Goal: Navigation & Orientation: Find specific page/section

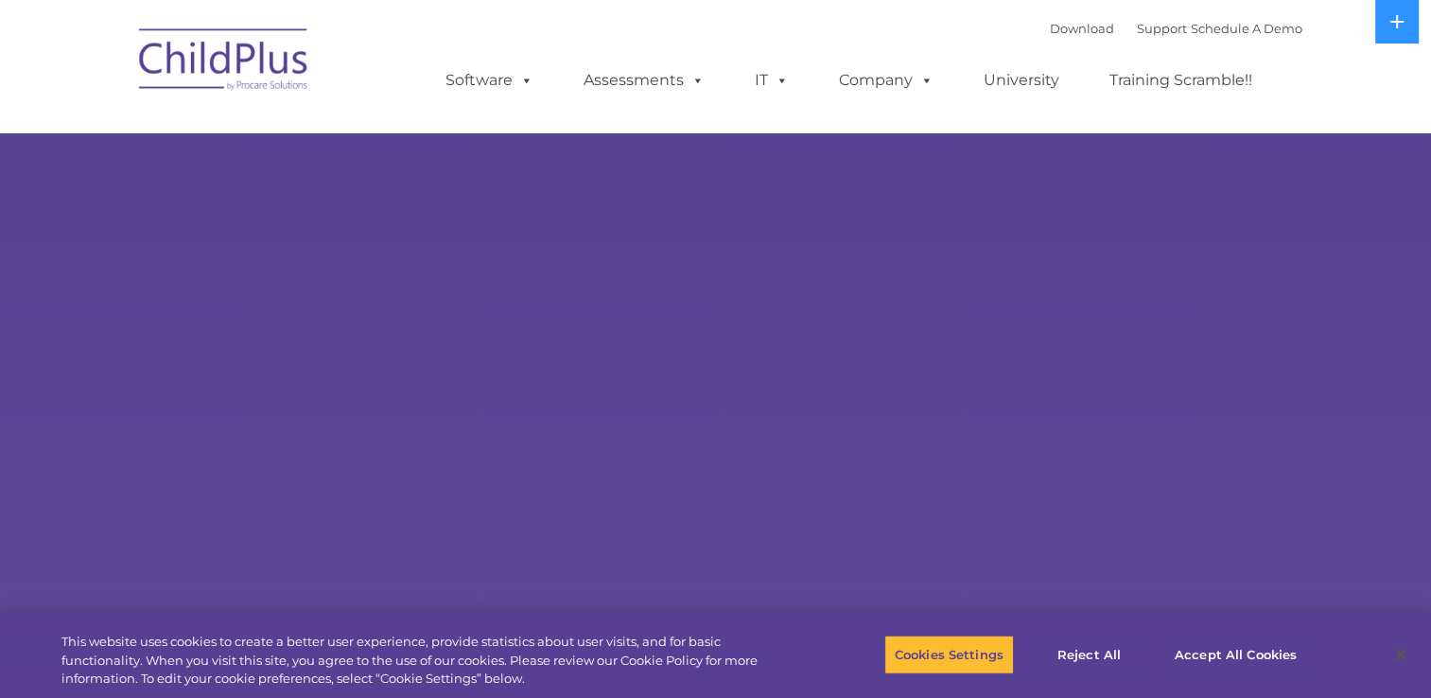
select select "MEDIUM"
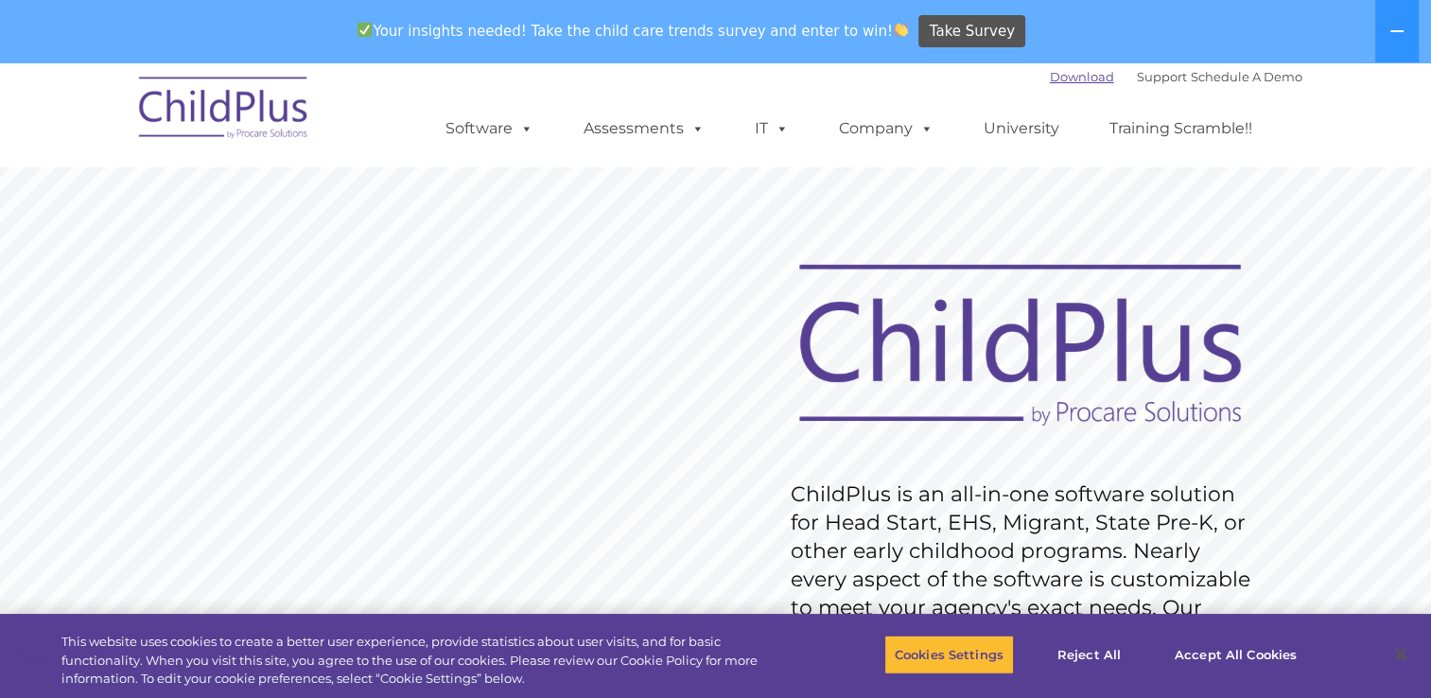
click at [1050, 81] on link "Download" at bounding box center [1082, 76] width 64 height 15
click at [1097, 637] on button "Reject All" at bounding box center [1089, 655] width 118 height 40
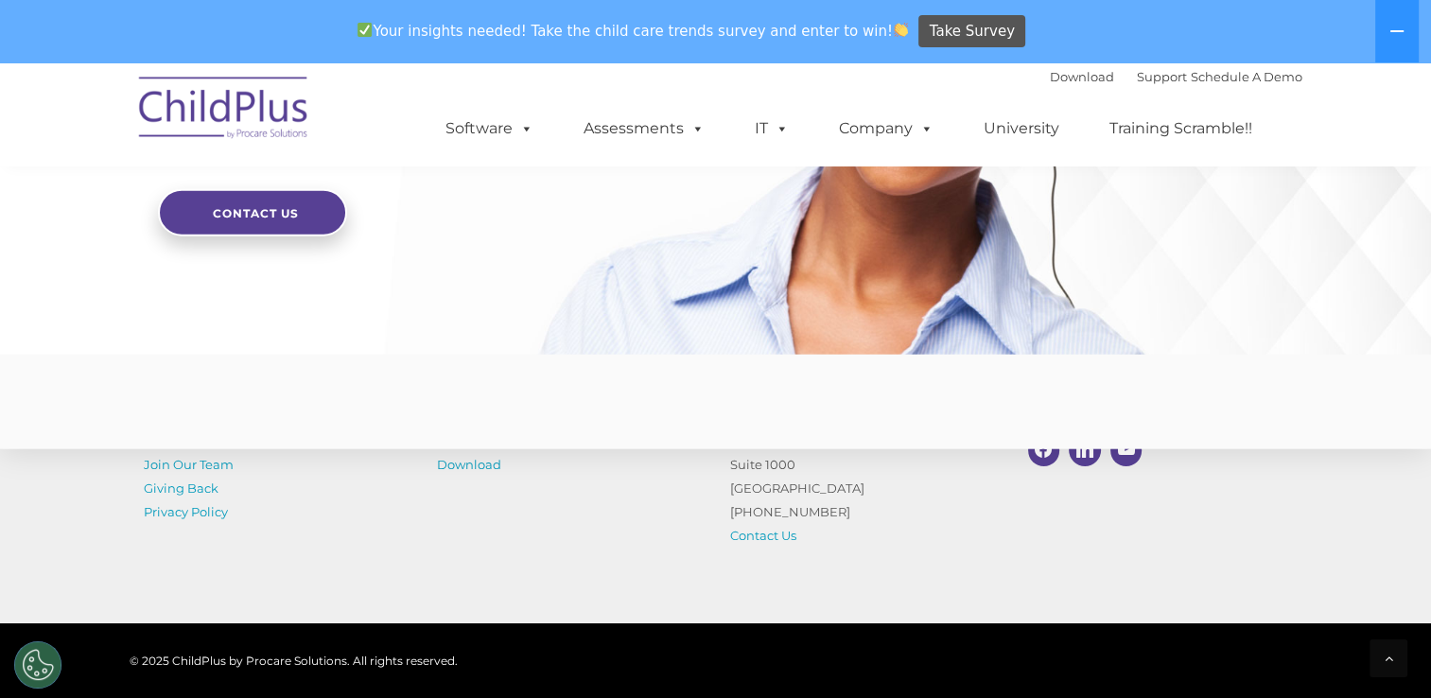
scroll to position [4689, 0]
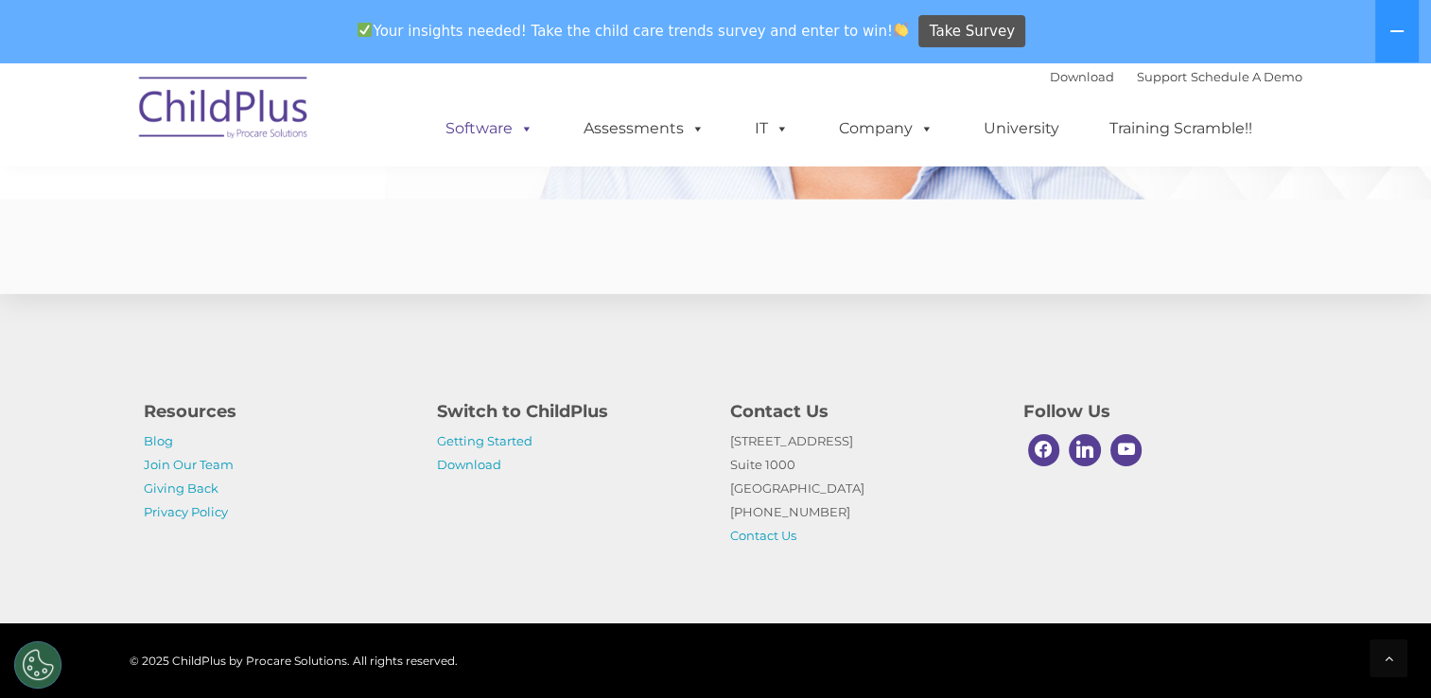
click at [495, 119] on link "Software" at bounding box center [489, 129] width 126 height 38
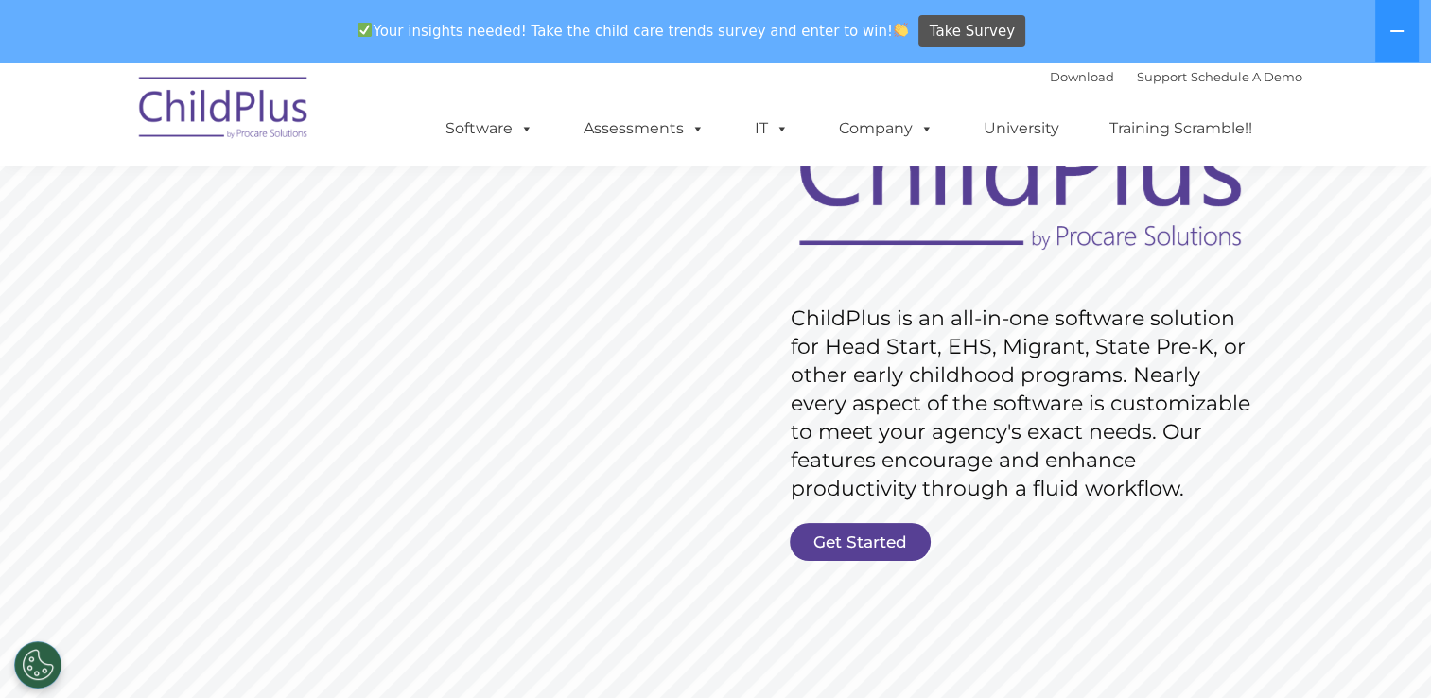
scroll to position [236, 0]
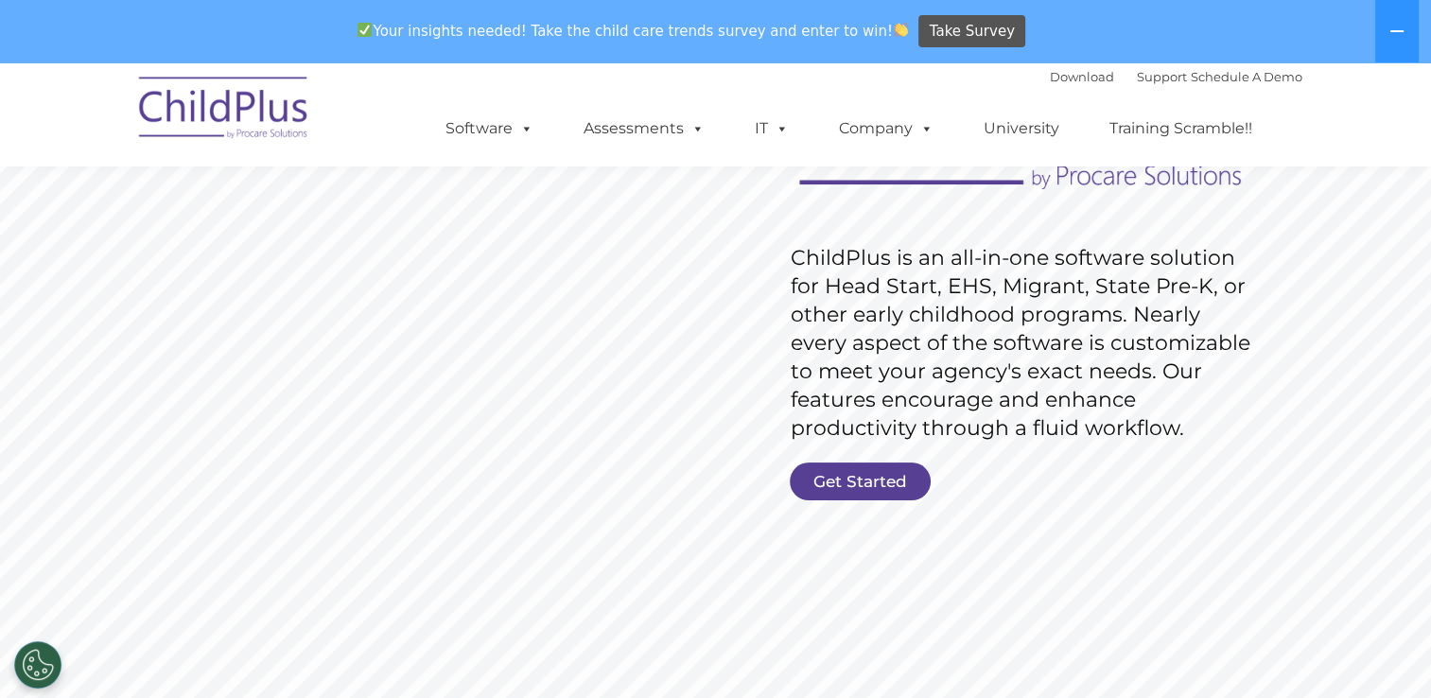
click at [883, 469] on link "Get Started" at bounding box center [860, 481] width 141 height 38
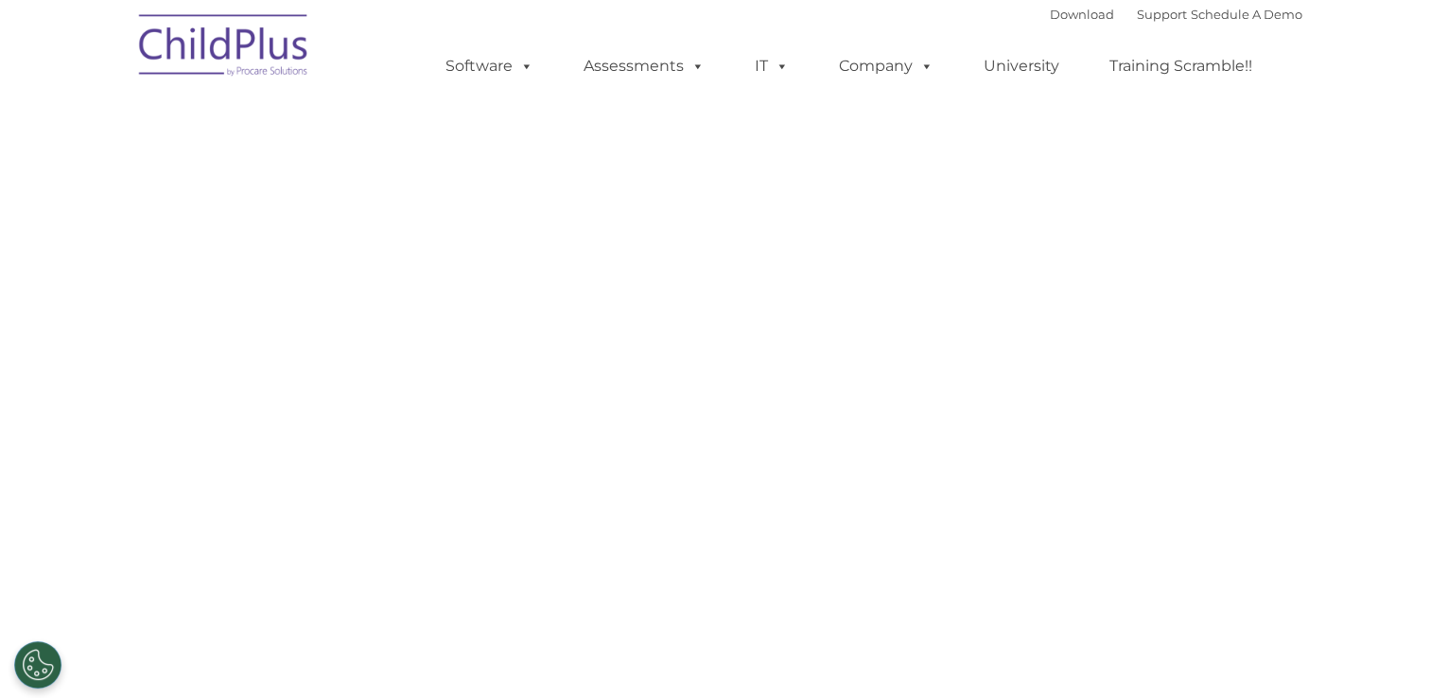
select select "MEDIUM"
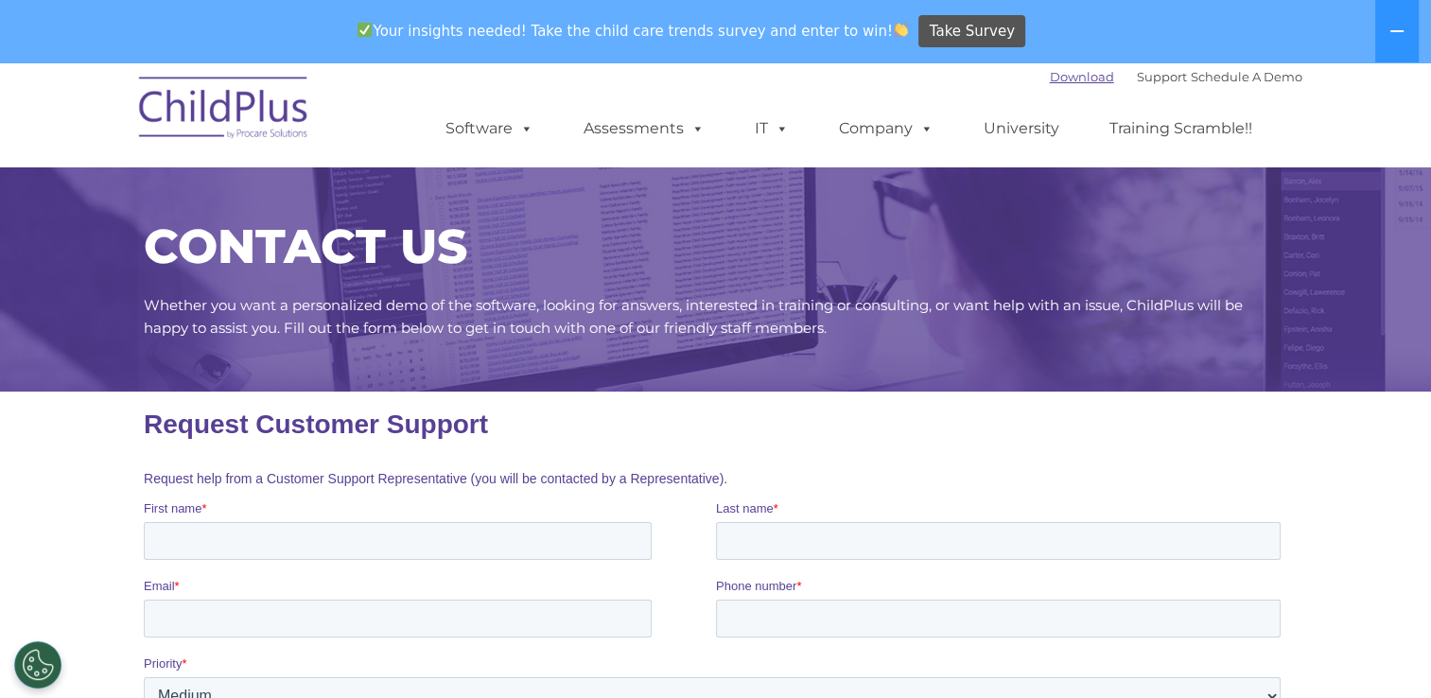
click at [1050, 81] on link "Download" at bounding box center [1082, 76] width 64 height 15
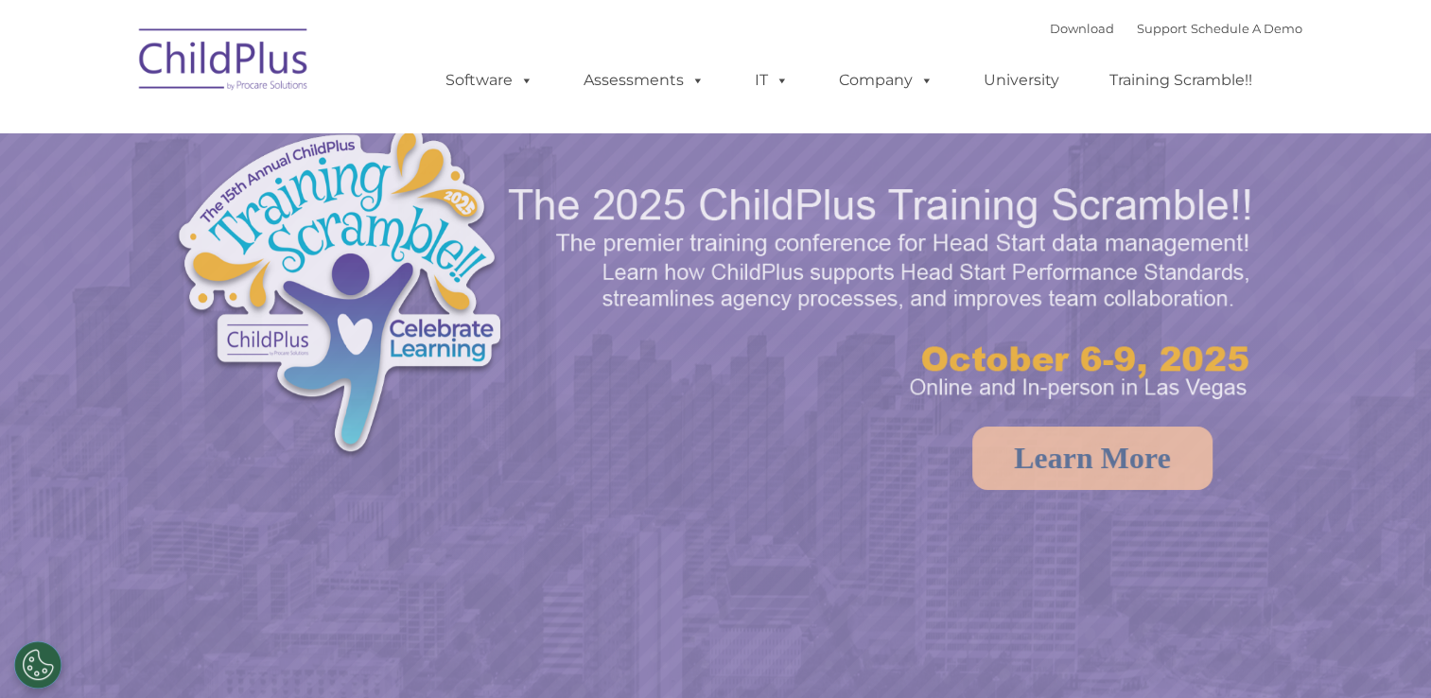
select select "MEDIUM"
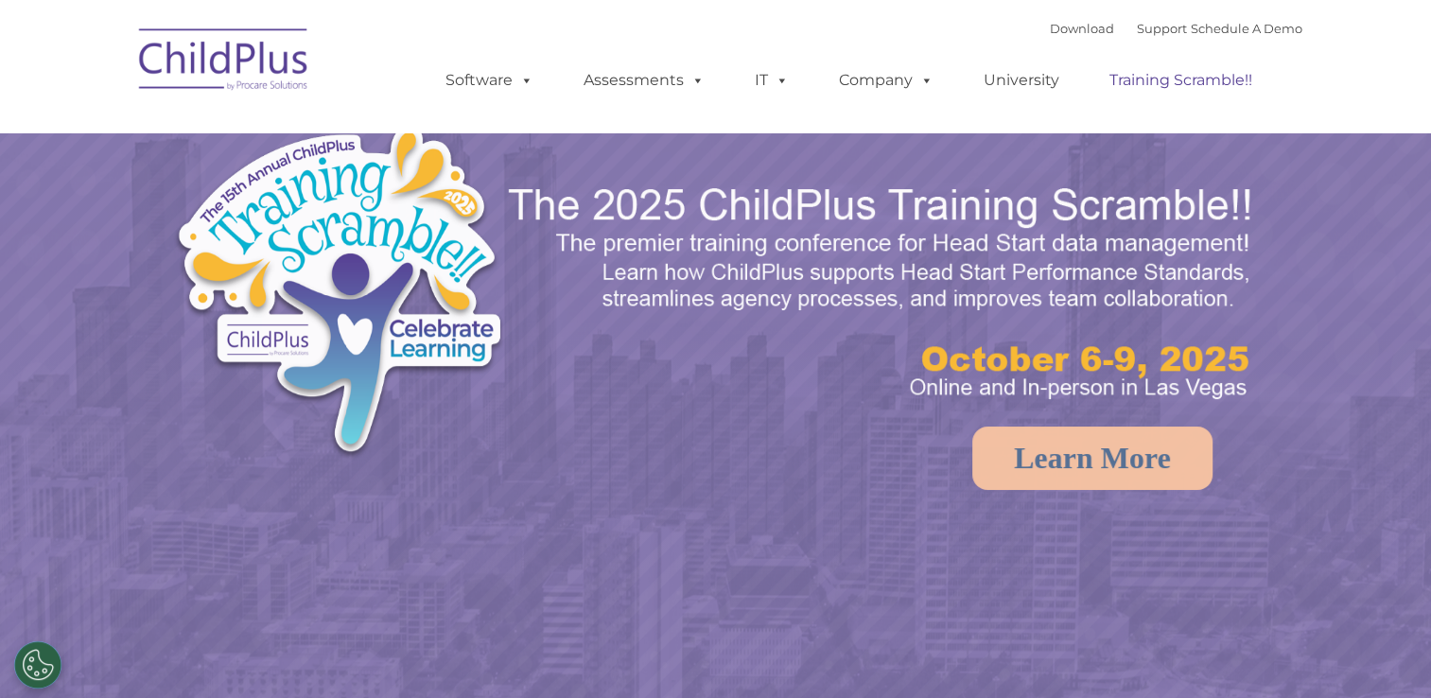
select select "MEDIUM"
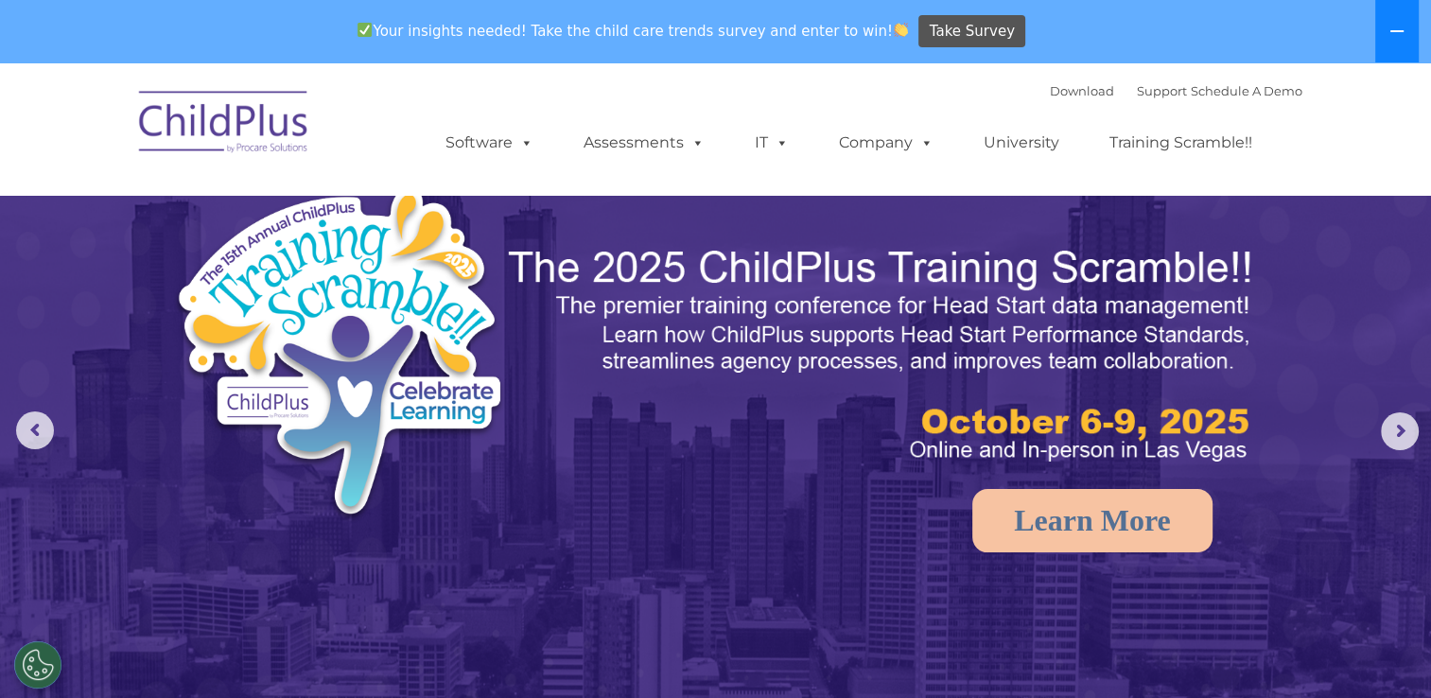
click at [1394, 36] on icon at bounding box center [1396, 31] width 15 height 15
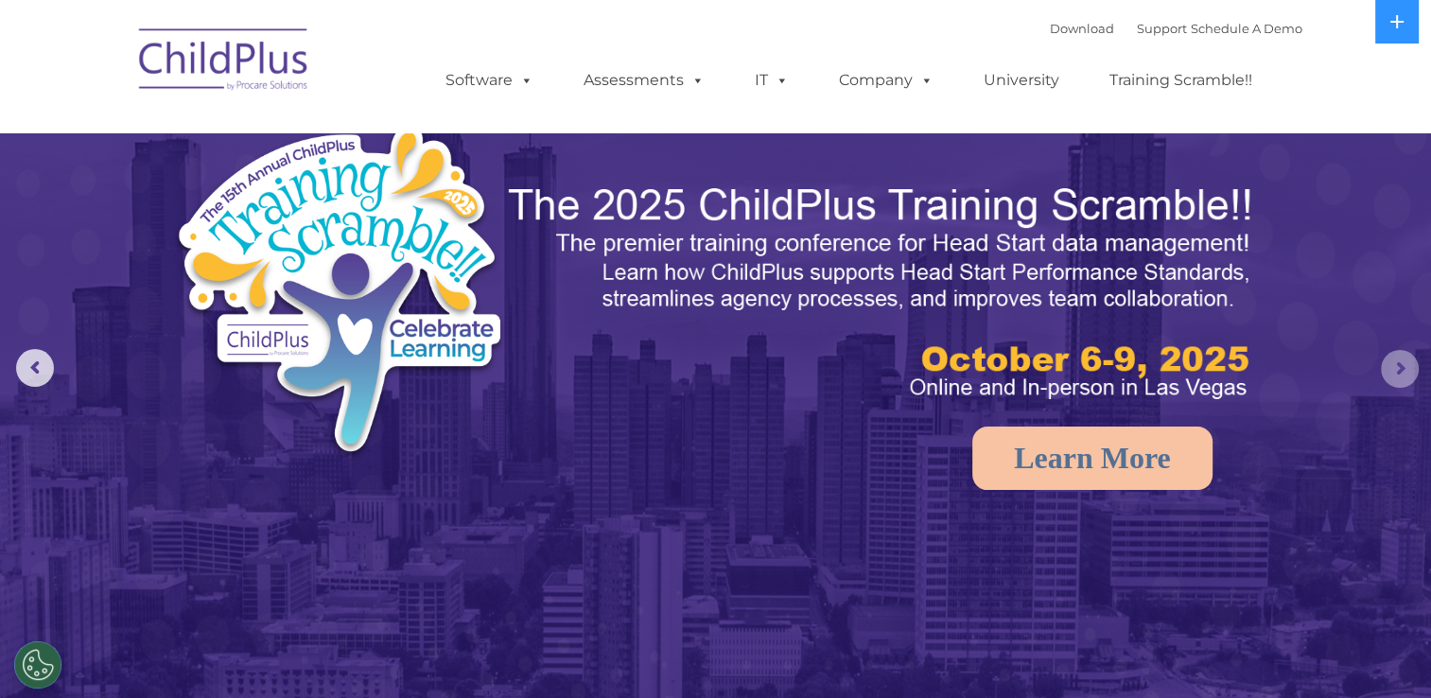
click at [1388, 378] on rs-arrow at bounding box center [1400, 369] width 38 height 38
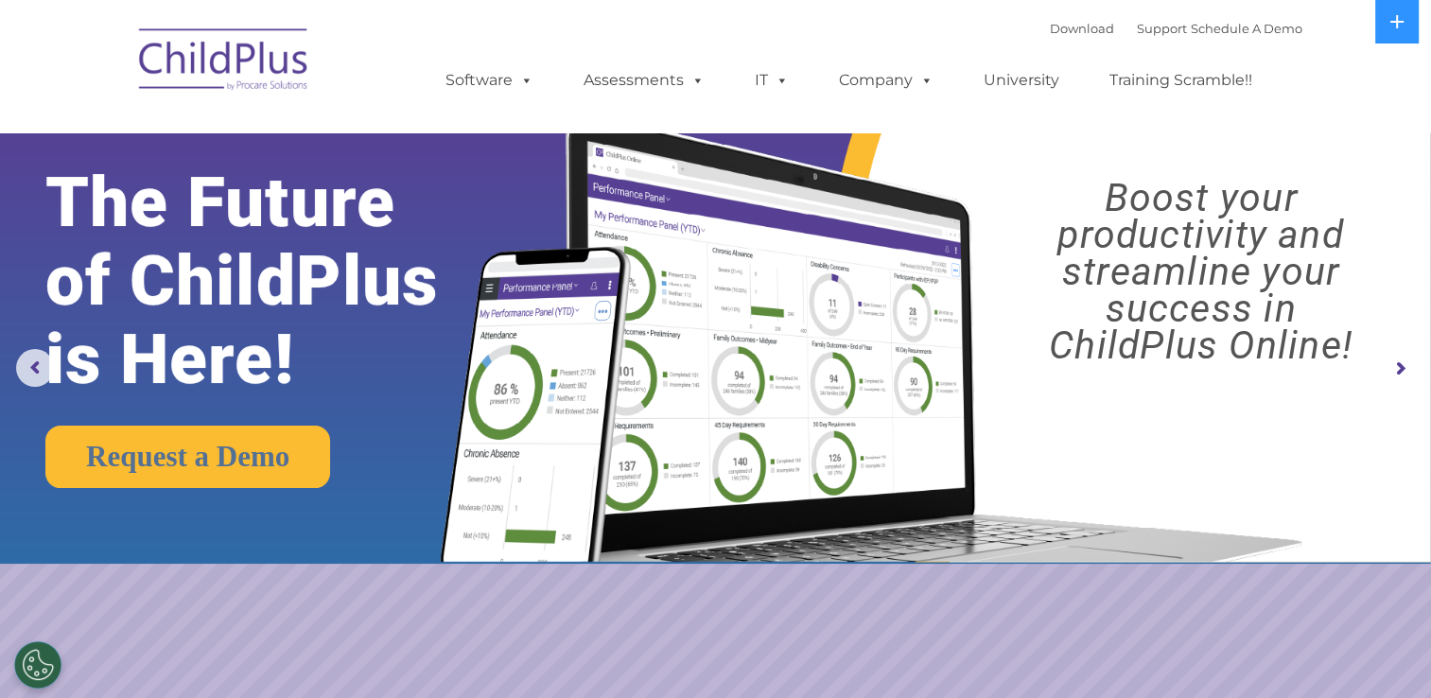
click at [1400, 376] on rs-arrow at bounding box center [1400, 369] width 38 height 38
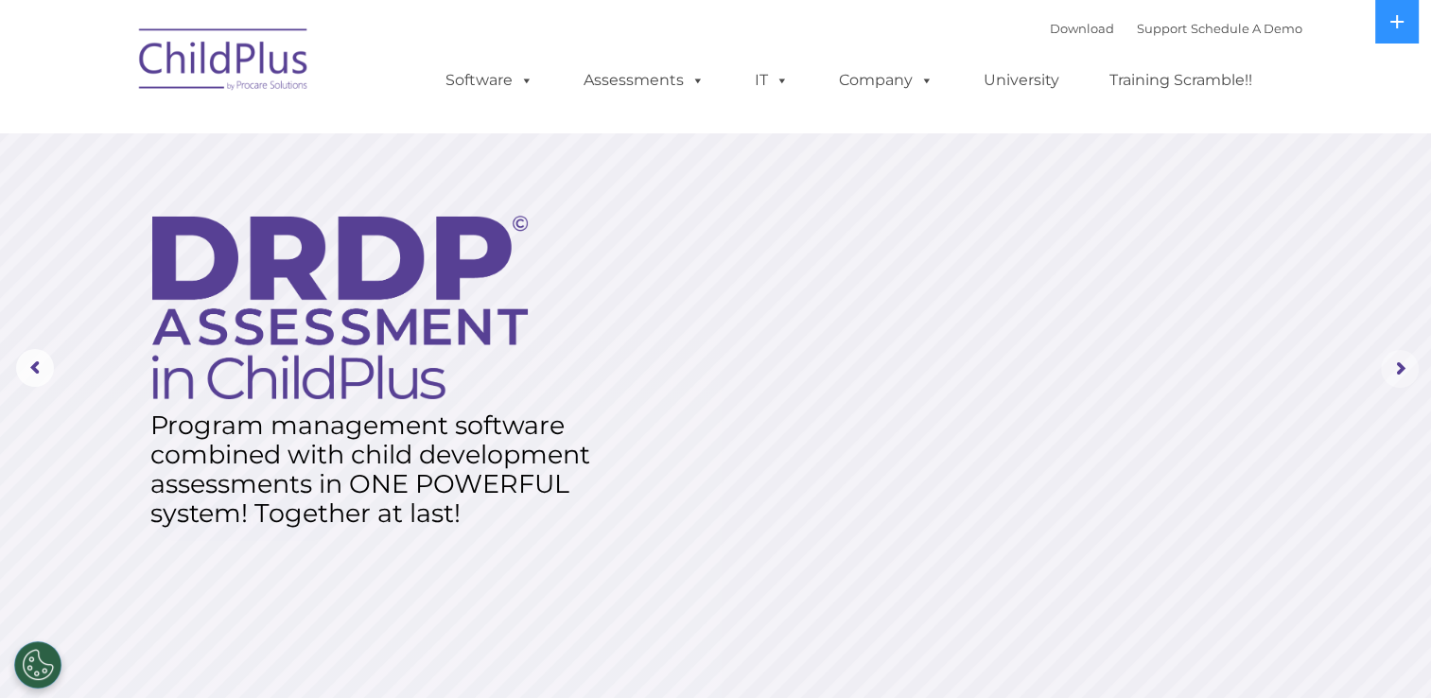
click at [1389, 380] on rs-arrow at bounding box center [1400, 369] width 38 height 38
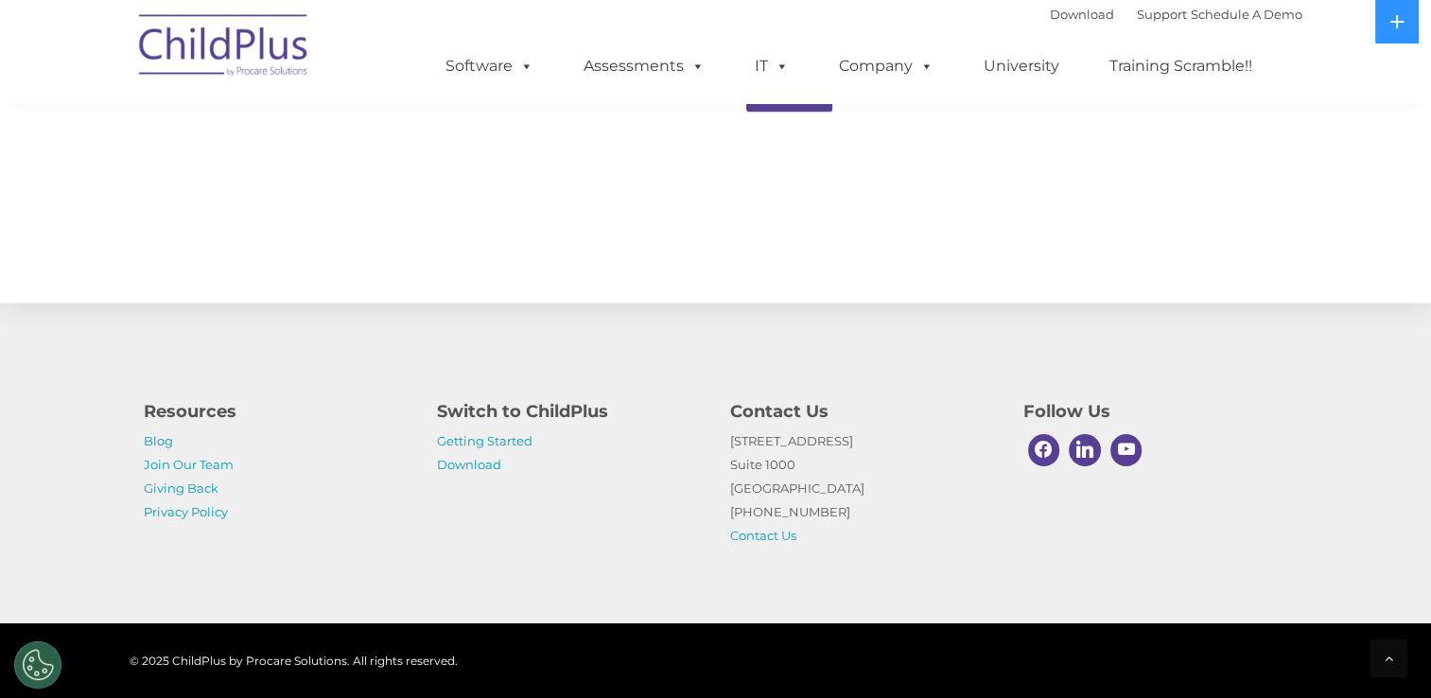
scroll to position [2069, 0]
click at [491, 459] on link "Download" at bounding box center [469, 464] width 64 height 15
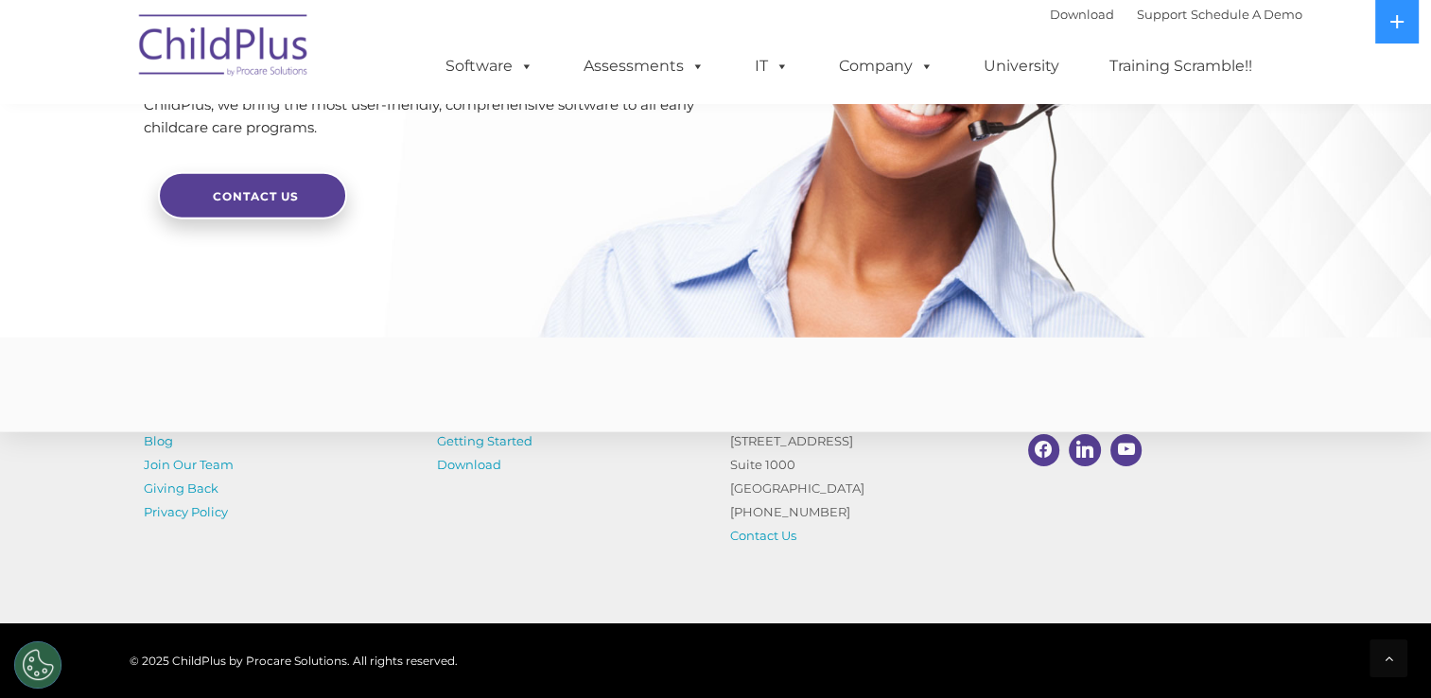
scroll to position [4460, 0]
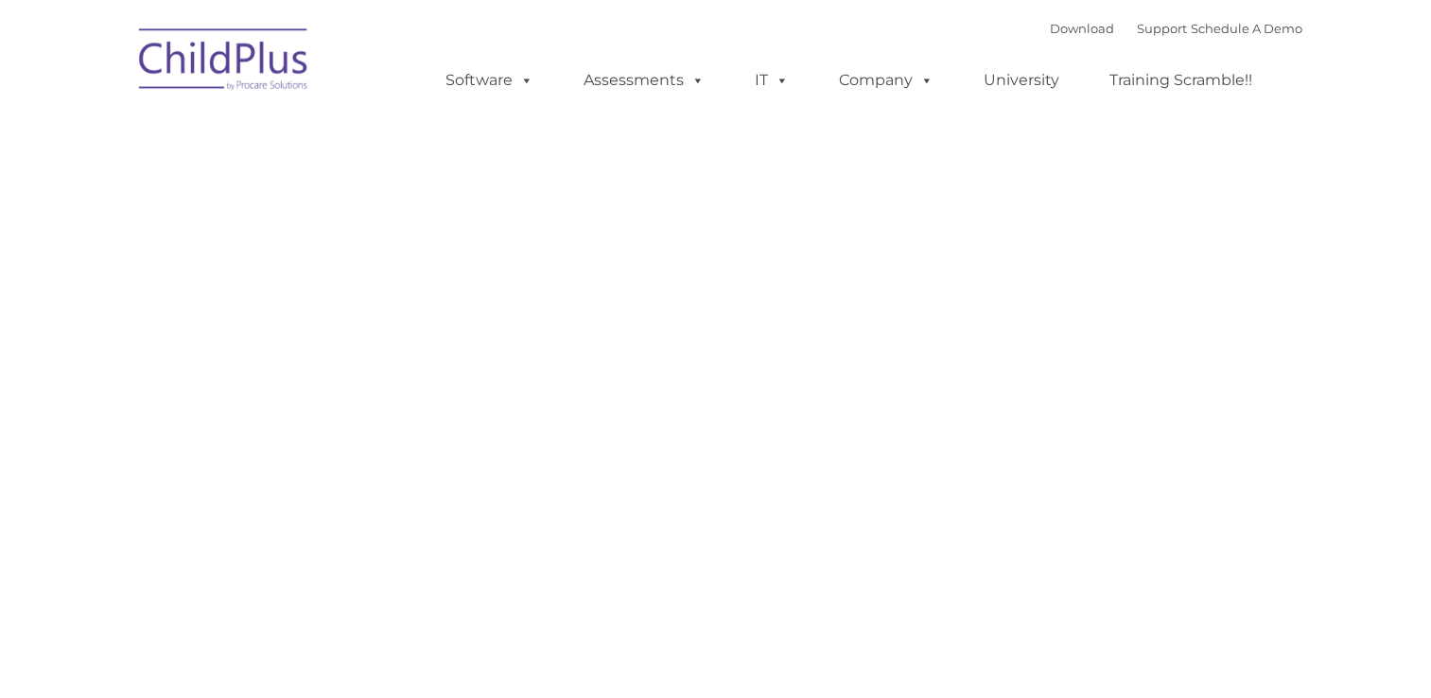
type input ""
